Goal: Book appointment/travel/reservation

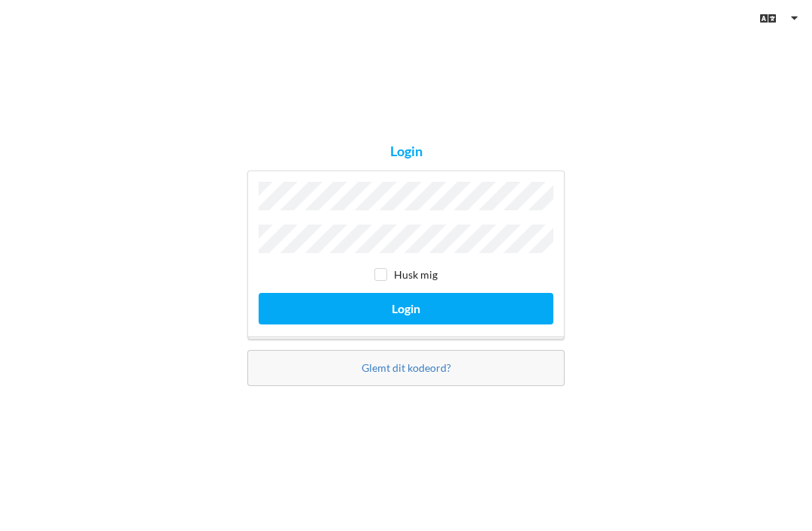
click at [406, 324] on button "Login" at bounding box center [406, 308] width 295 height 31
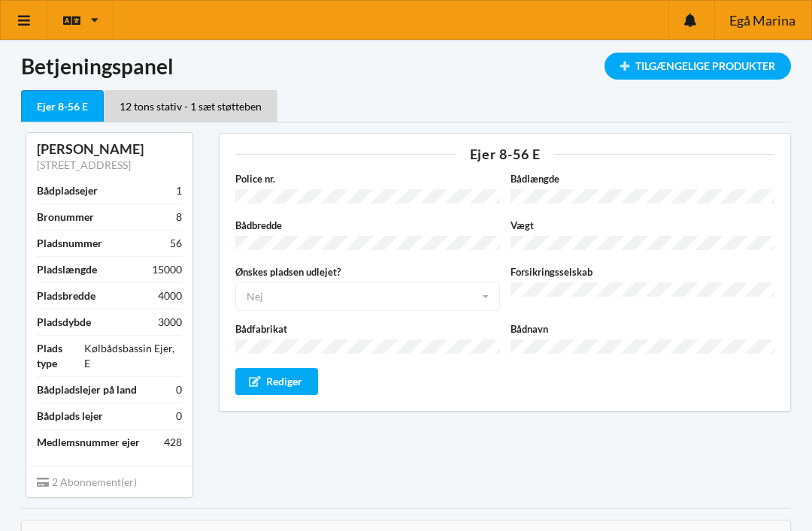
click at [23, 18] on icon at bounding box center [25, 21] width 16 height 14
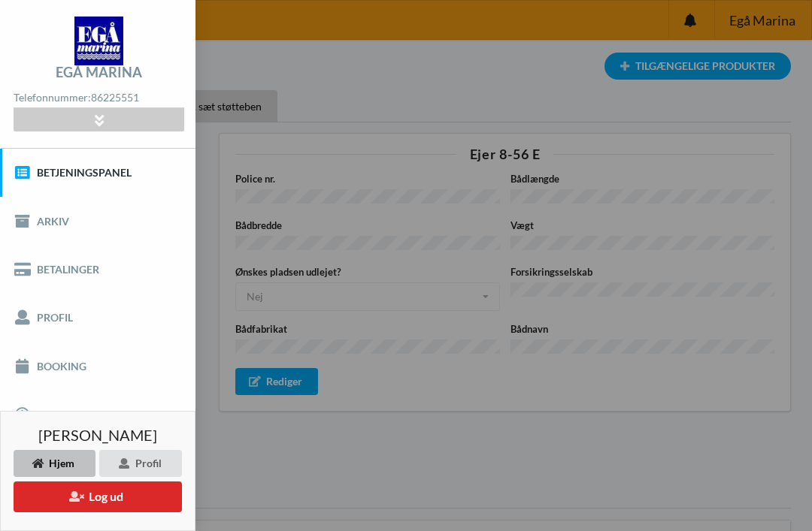
click at [83, 365] on link "Booking" at bounding box center [97, 366] width 195 height 48
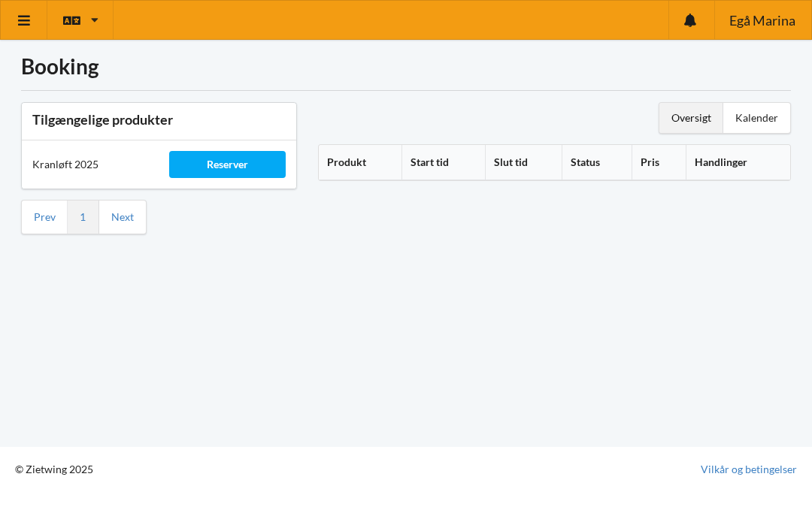
click at [242, 160] on div "Reserver" at bounding box center [227, 164] width 116 height 27
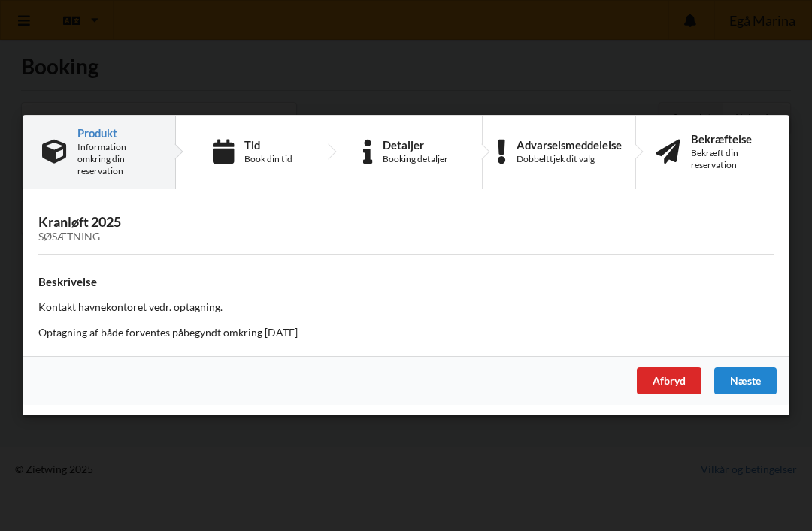
click at [277, 136] on div "Tid Book din tid" at bounding box center [252, 152] width 153 height 73
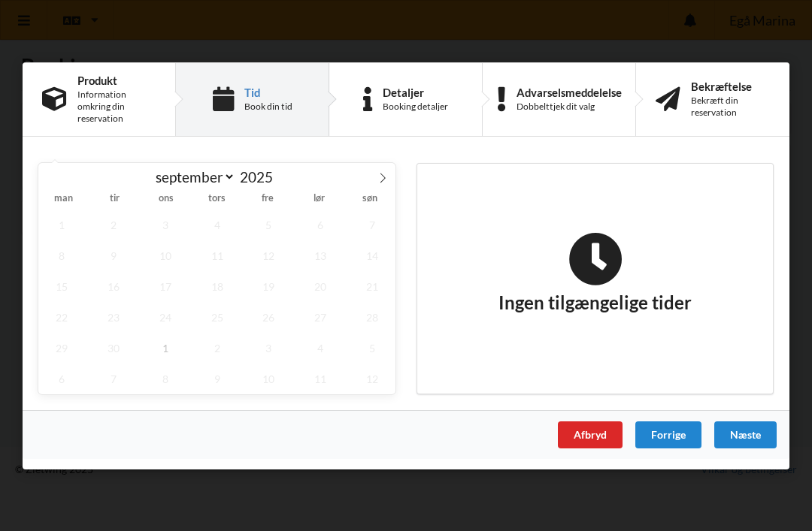
click at [389, 173] on span at bounding box center [383, 175] width 26 height 26
select select "9"
click at [677, 443] on div "Forrige" at bounding box center [668, 434] width 66 height 27
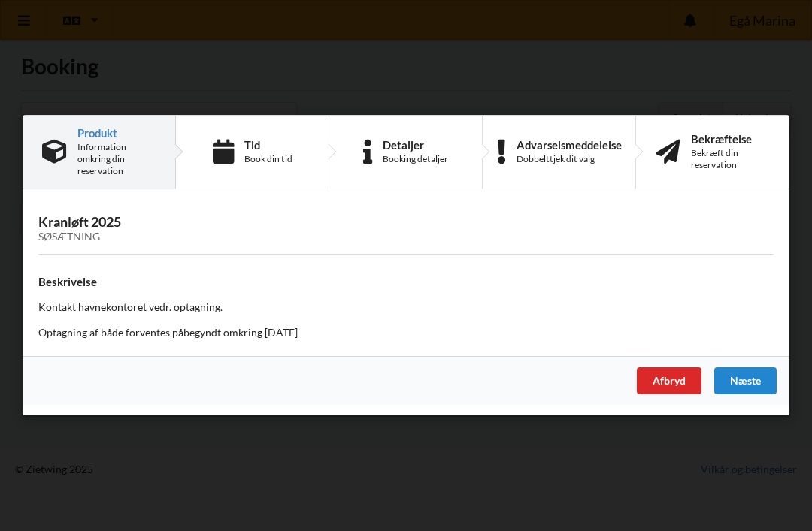
click at [681, 370] on div "Afbryd" at bounding box center [669, 381] width 65 height 27
